Goal: Information Seeking & Learning: Learn about a topic

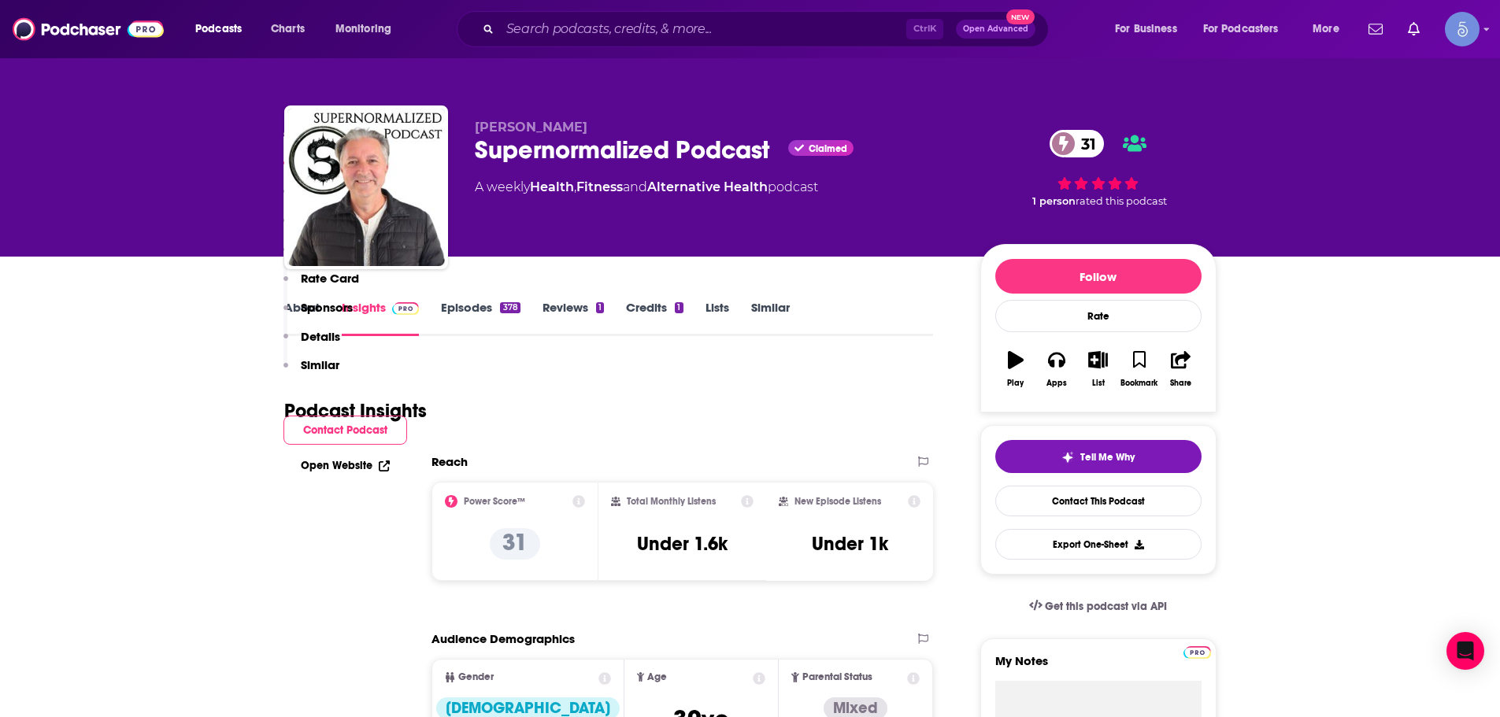
scroll to position [866, 0]
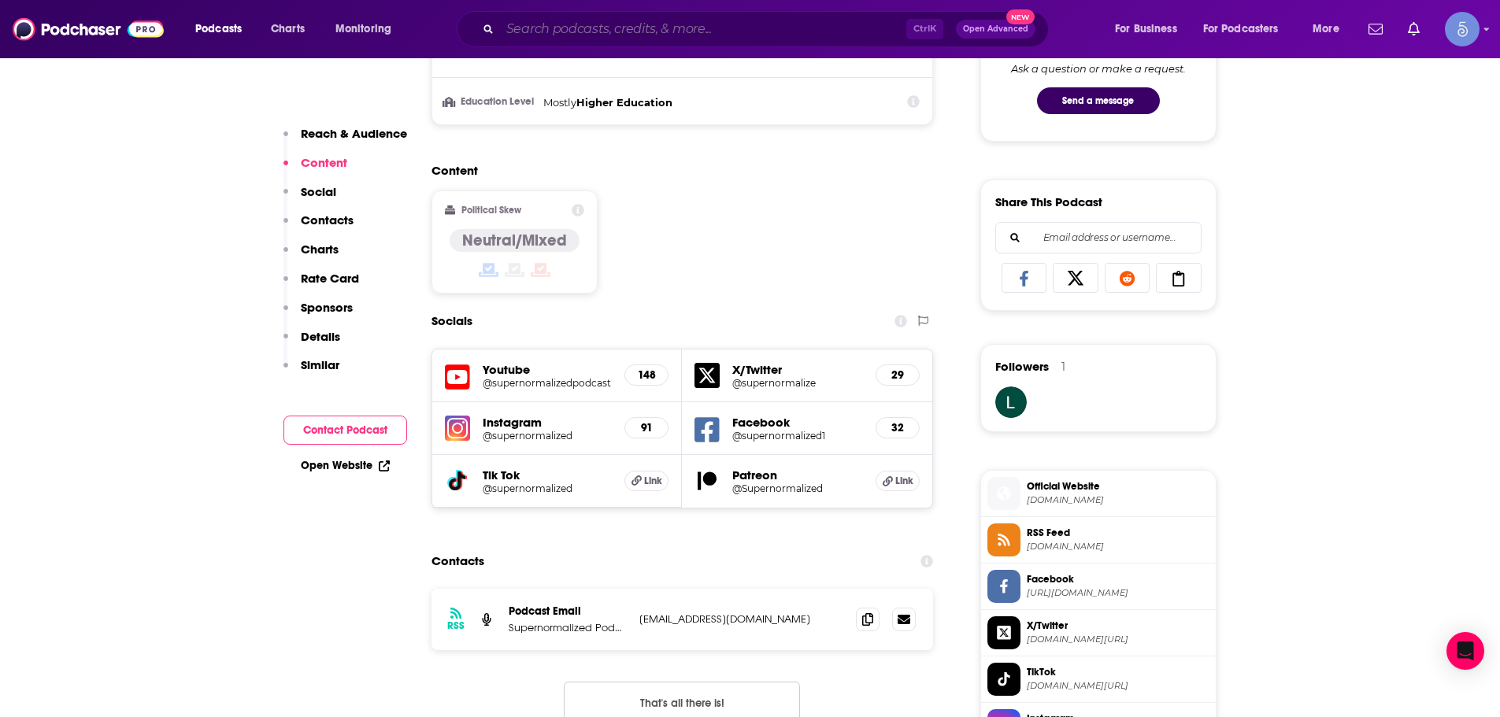
click at [645, 39] on input "Search podcasts, credits, & more..." at bounding box center [703, 29] width 406 height 25
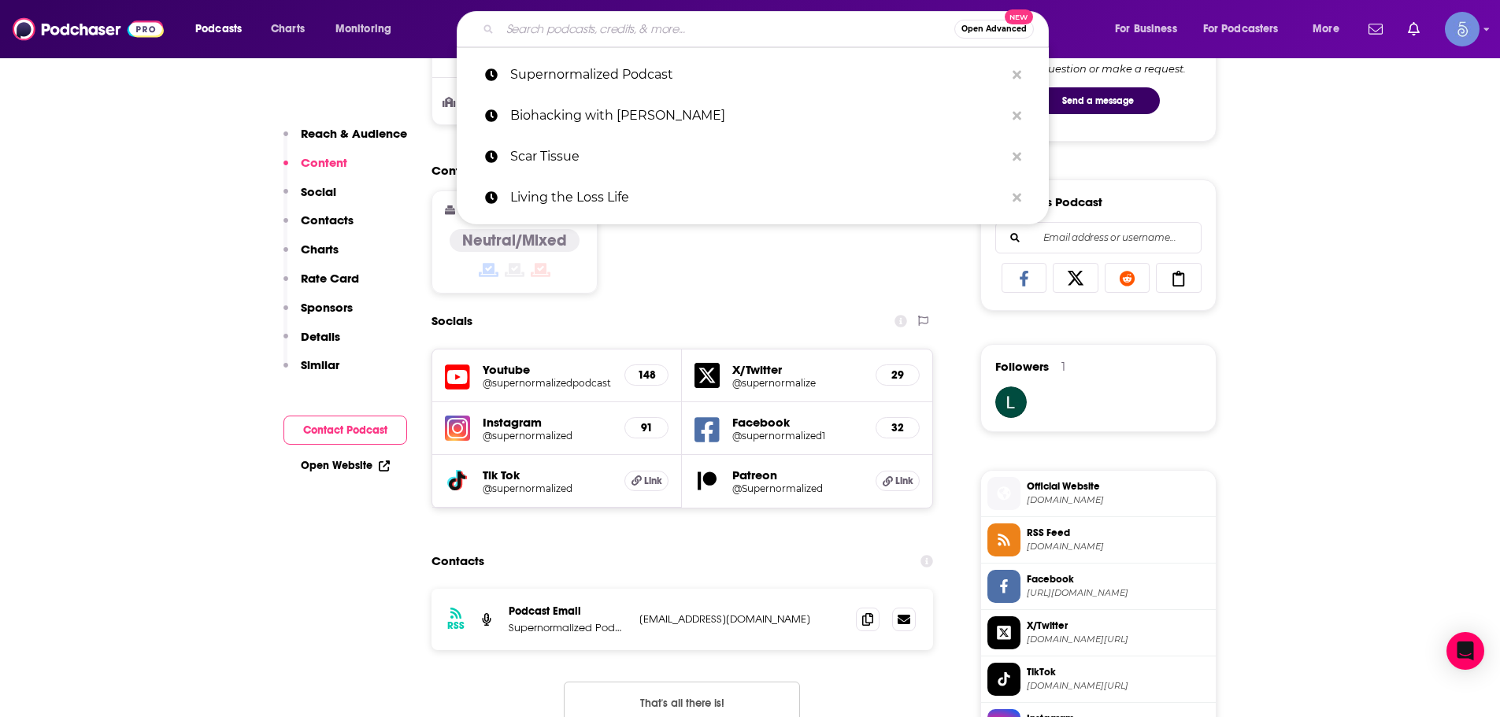
paste input "The [PERSON_NAME] Podcast"
type input "The [PERSON_NAME] Podcast"
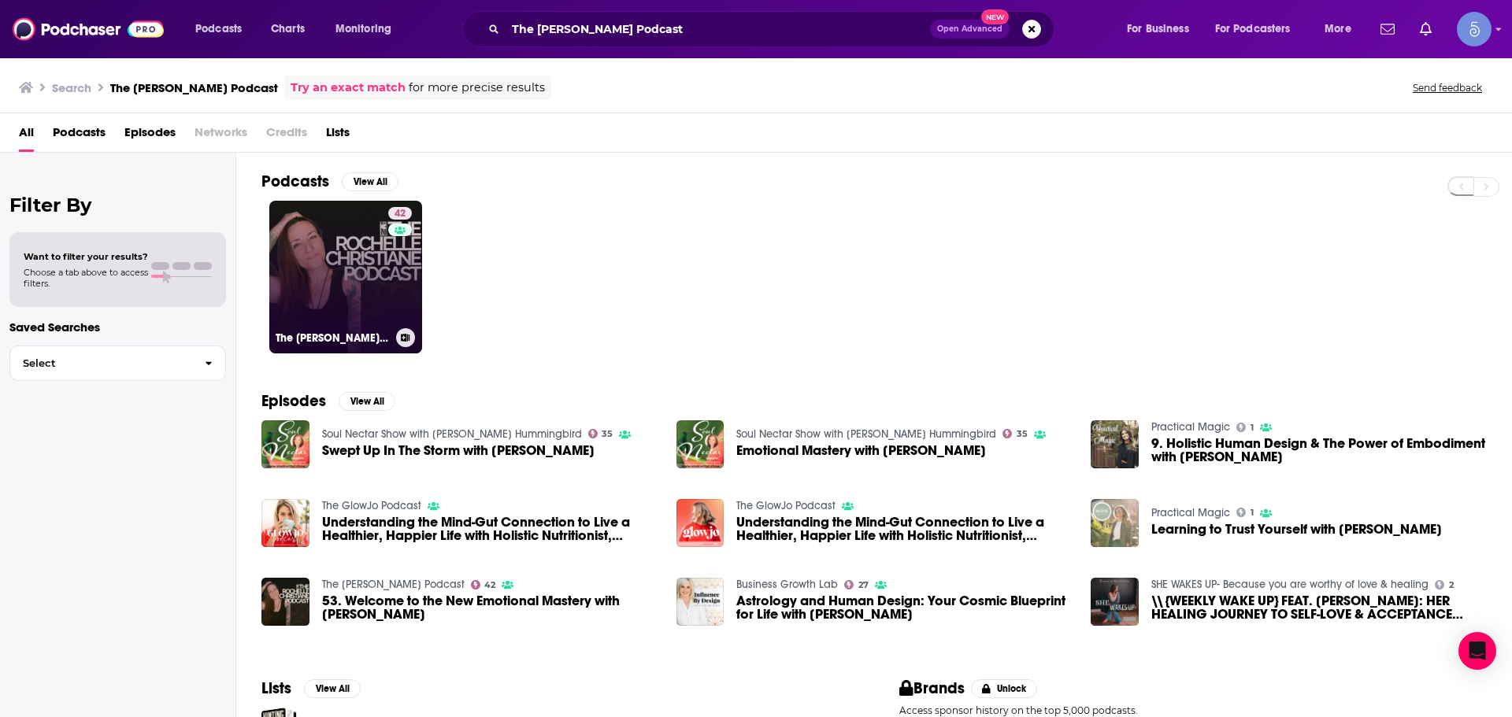
click at [378, 265] on link "42 The [PERSON_NAME] Podcast" at bounding box center [345, 277] width 153 height 153
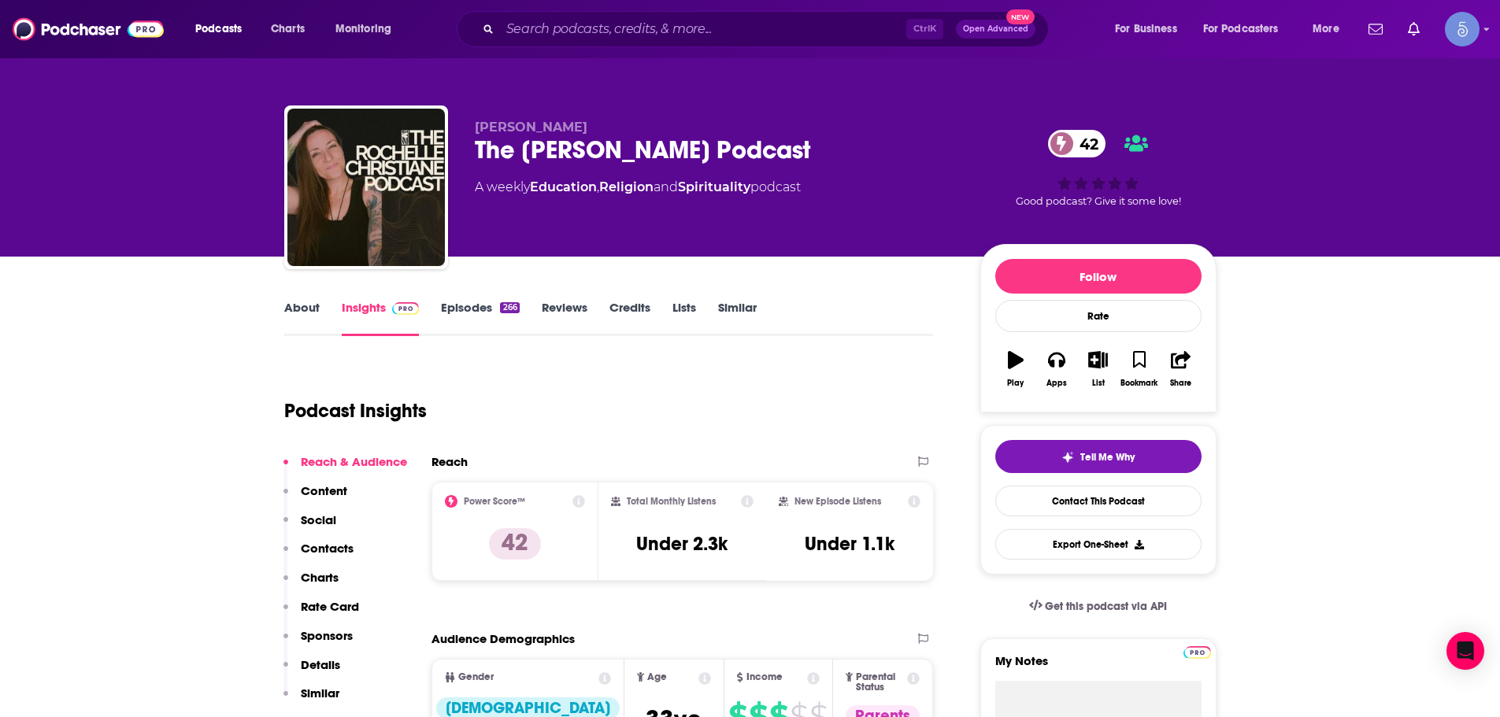
click at [864, 422] on div "Podcast Insights" at bounding box center [602, 401] width 637 height 80
